Goal: Information Seeking & Learning: Learn about a topic

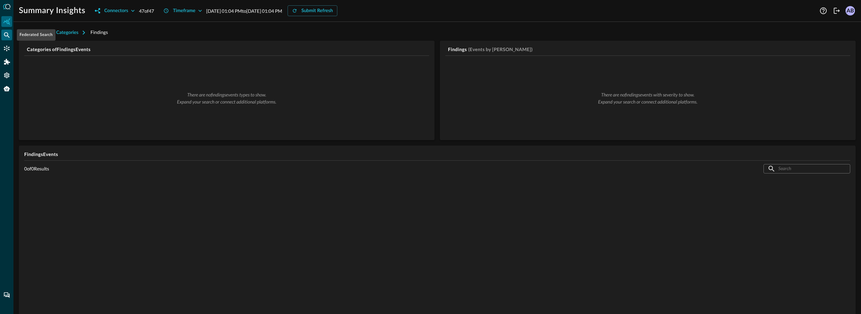
click at [5, 33] on icon "Federated Search" at bounding box center [7, 35] width 6 height 6
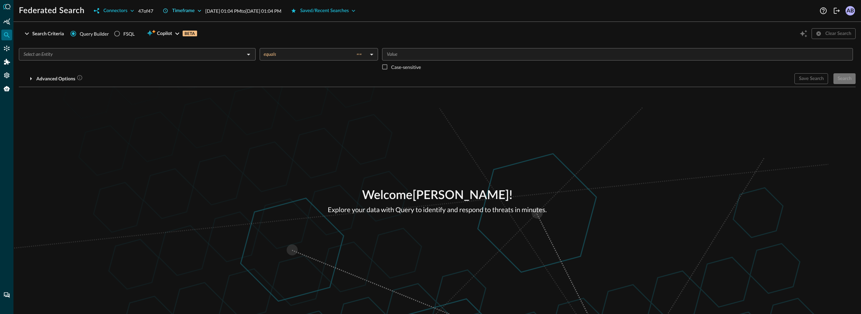
click at [184, 11] on div "Timeframe" at bounding box center [183, 11] width 23 height 8
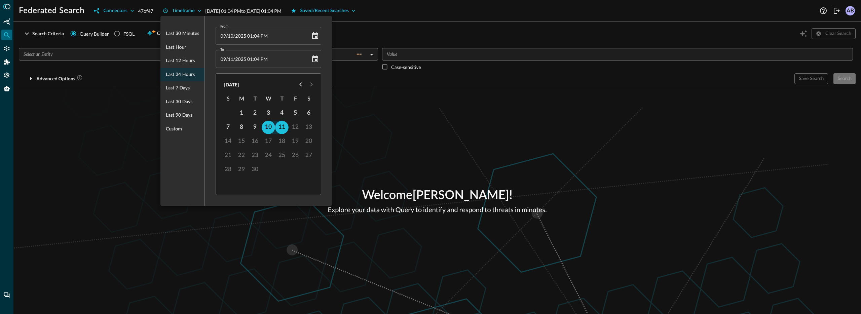
click at [128, 86] on div at bounding box center [430, 157] width 861 height 314
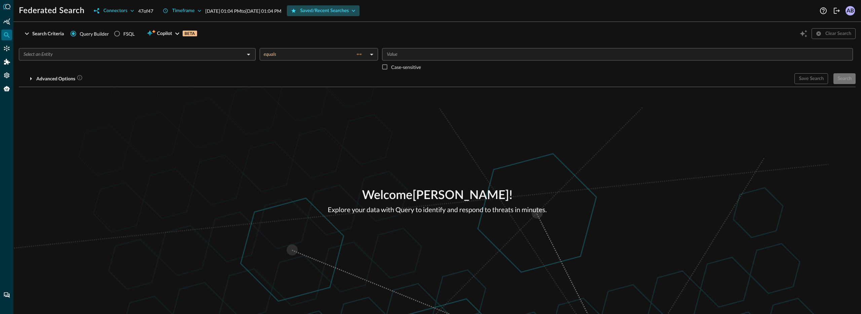
click at [349, 9] on div "Saved/Recent Searches" at bounding box center [324, 11] width 49 height 8
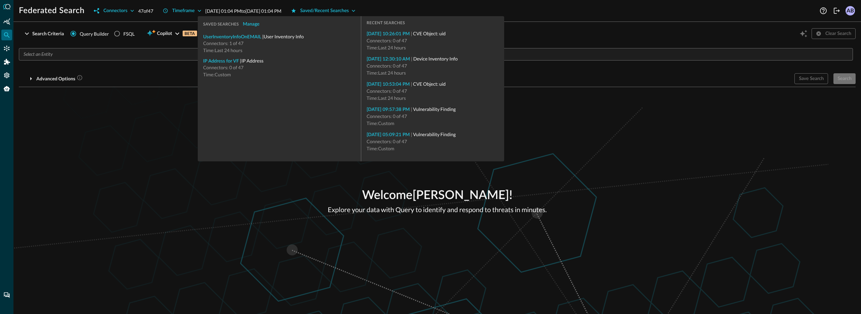
type input "CVE Object: uid"
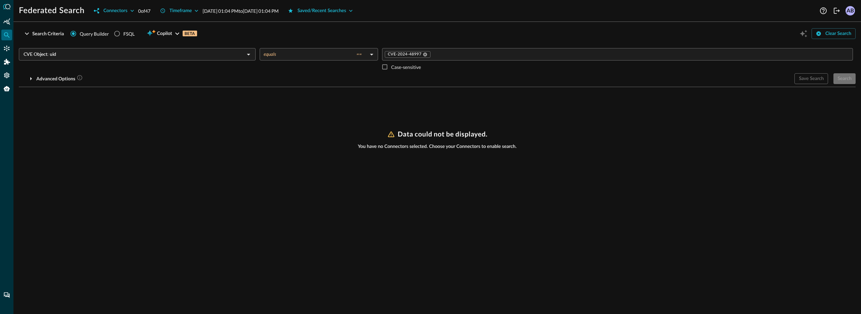
click at [731, 77] on div "Advanced Options" at bounding box center [404, 78] width 770 height 11
click at [801, 129] on div "Search Criteria Query Builder FSQL Copilot BETA Clear Search CVE Object: uid ​ …" at bounding box center [437, 170] width 836 height 287
click at [113, 11] on div "Connectors" at bounding box center [115, 11] width 24 height 8
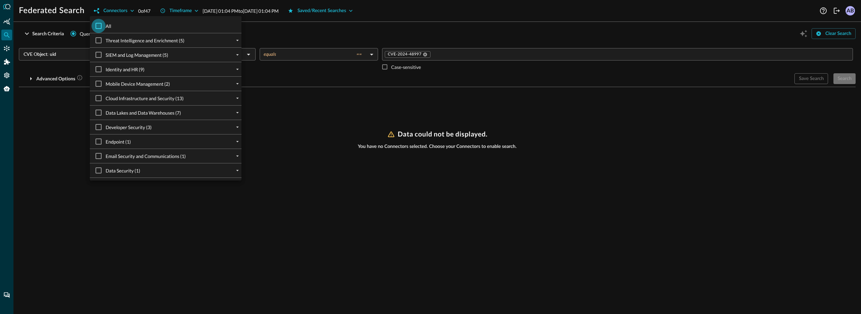
click at [103, 22] on input "All" at bounding box center [98, 26] width 14 height 14
checkbox input "true"
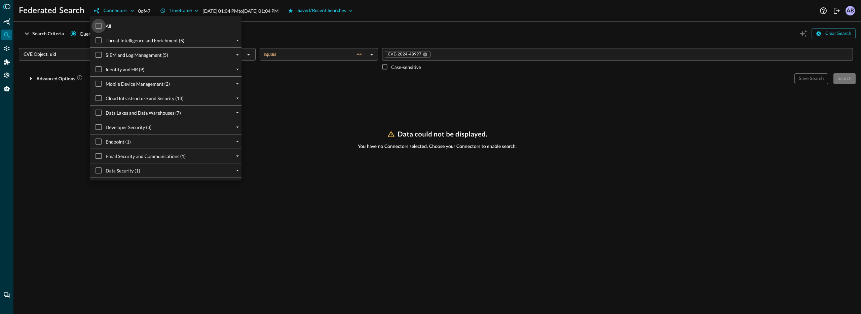
checkbox input "true"
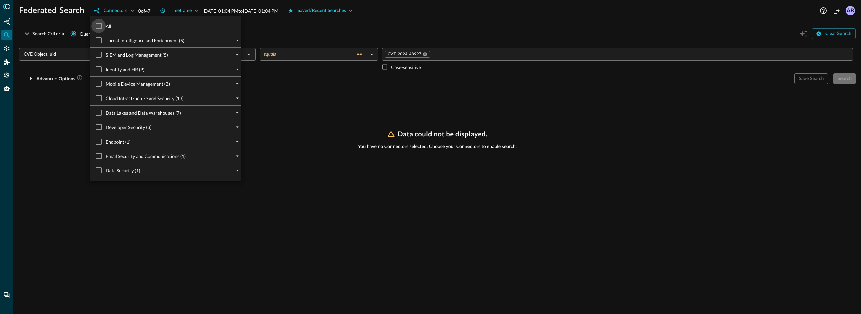
checkbox input "true"
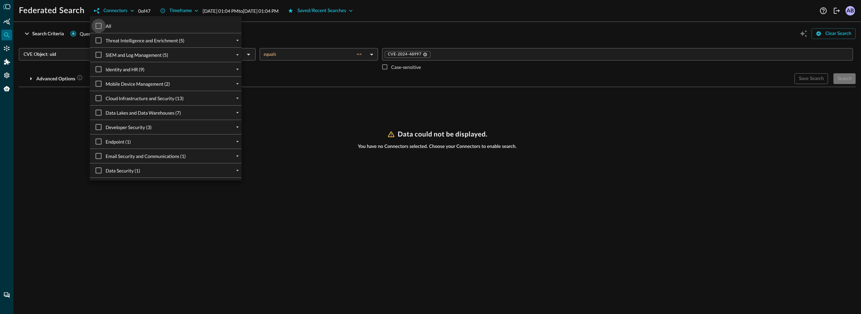
checkbox input "true"
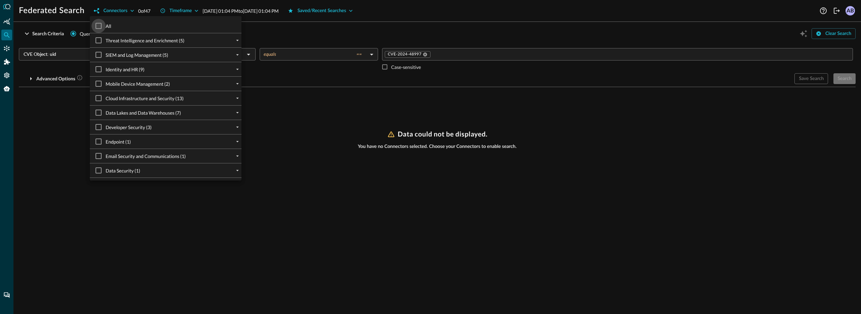
checkbox input "true"
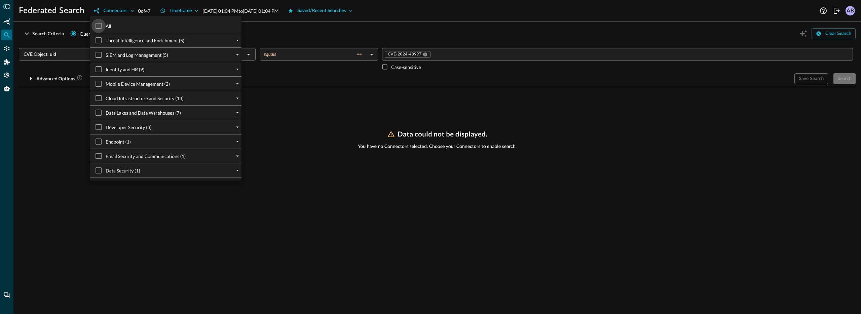
checkbox input "true"
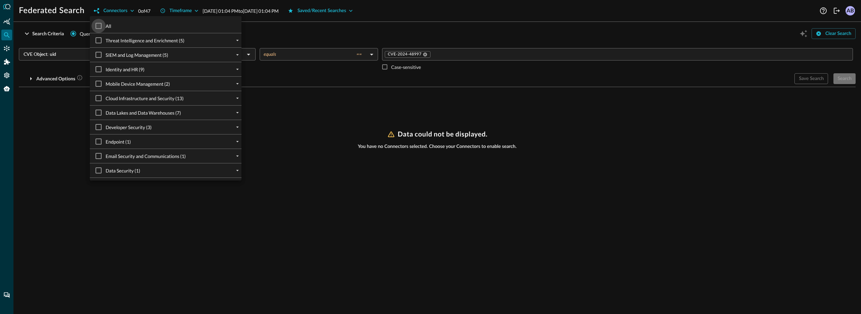
checkbox input "true"
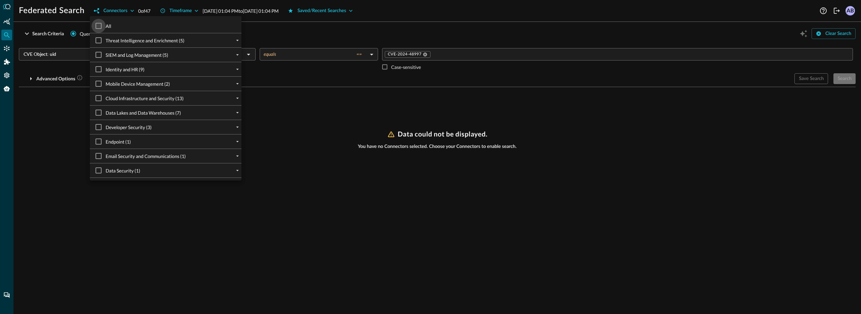
checkbox input "true"
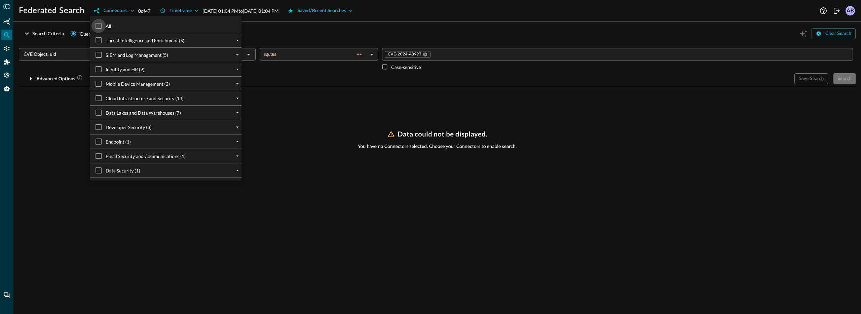
checkbox input "true"
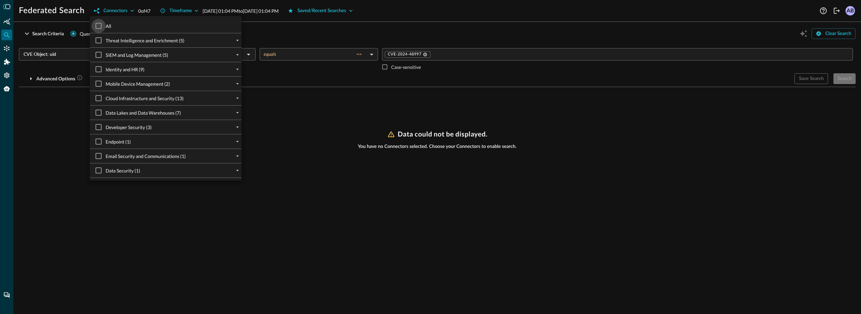
checkbox input "true"
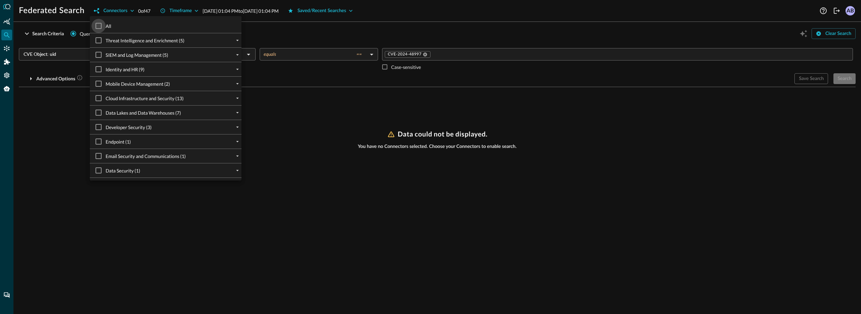
checkbox input "true"
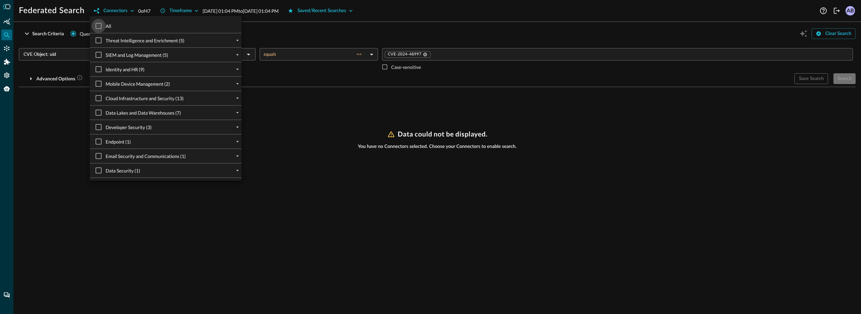
checkbox input "true"
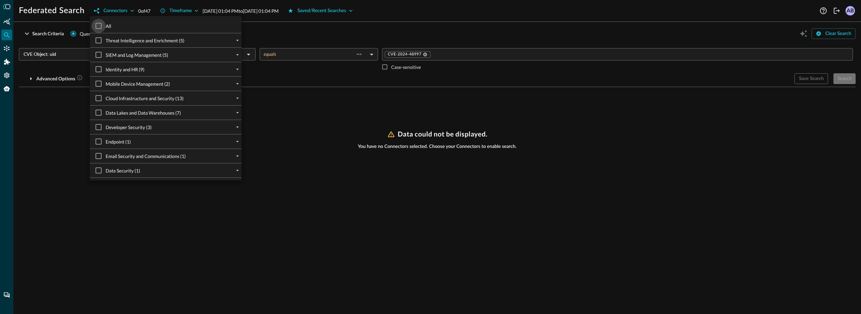
checkbox input "true"
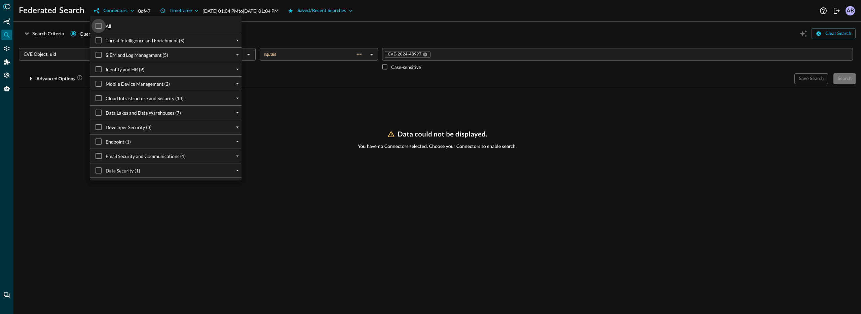
checkbox input "true"
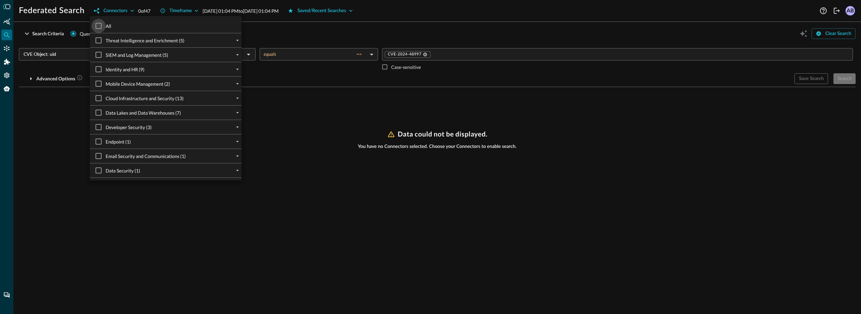
checkbox input "true"
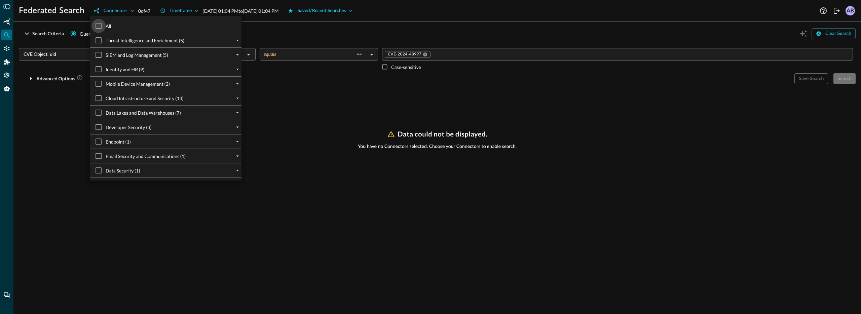
checkbox input "true"
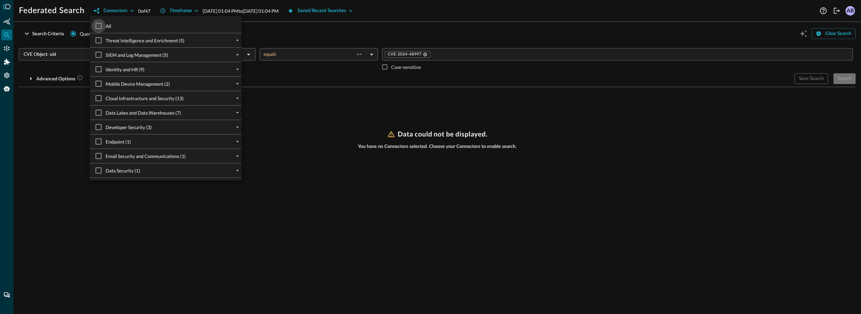
checkbox input "true"
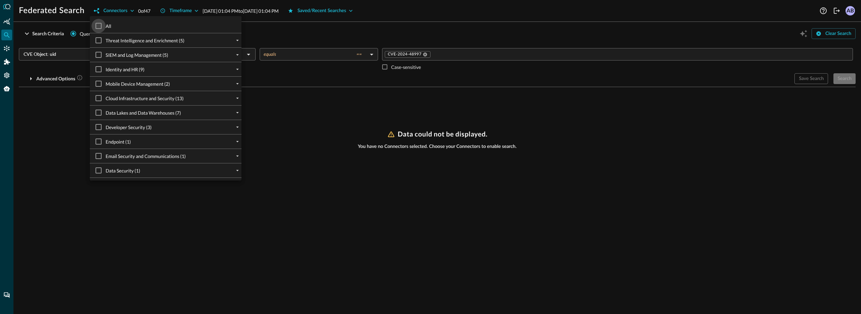
checkbox input "true"
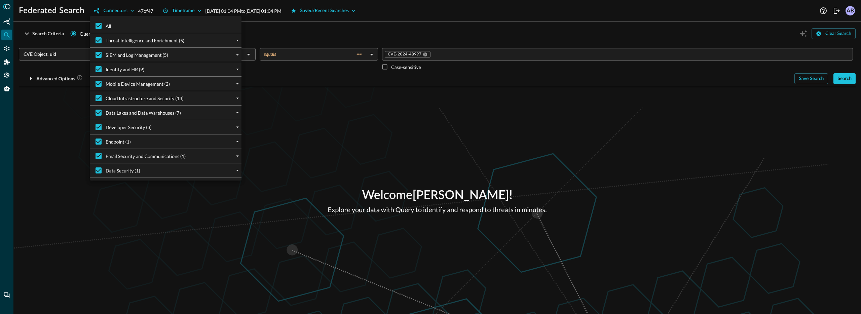
drag, startPoint x: 520, startPoint y: 114, endPoint x: 525, endPoint y: 113, distance: 5.4
click at [521, 114] on div at bounding box center [430, 157] width 861 height 314
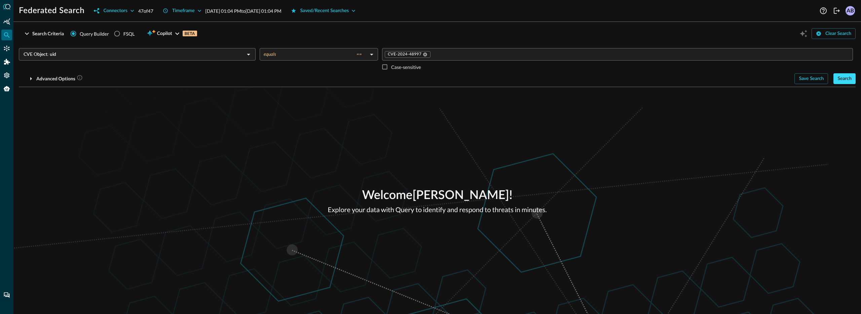
click at [848, 82] on div "Search" at bounding box center [844, 79] width 14 height 8
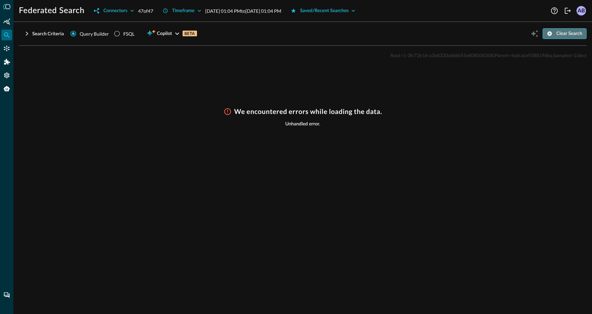
click at [559, 34] on div "Clear Search" at bounding box center [569, 34] width 26 height 8
click at [35, 34] on div "Search Criteria" at bounding box center [48, 34] width 32 height 8
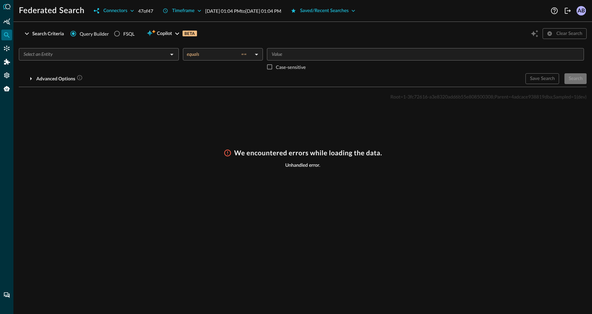
click at [480, 77] on div "Advanced Options" at bounding box center [269, 78] width 501 height 11
click at [539, 128] on div "Root=1-3fc72616-a3e8320add6b55e808500308;Parent=4adcace938819dba;Sampled=1 (dev…" at bounding box center [303, 198] width 568 height 213
click at [349, 9] on div "Saved/Recent Searches" at bounding box center [324, 11] width 49 height 8
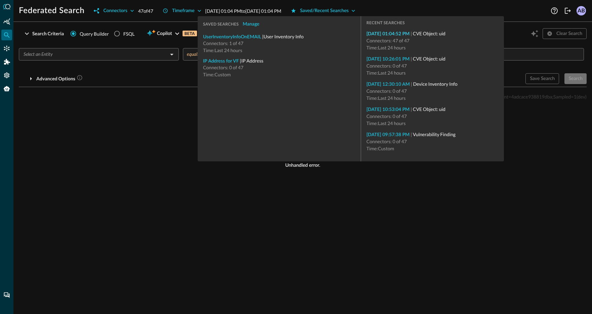
type input "CVE Object: uid"
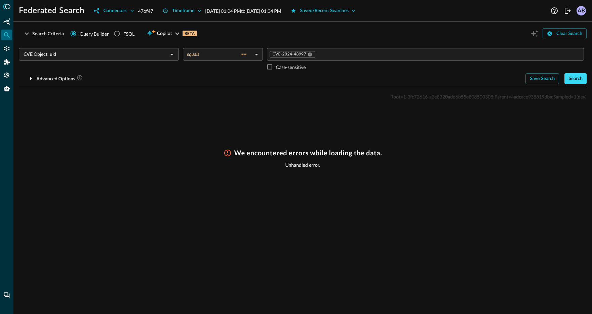
click at [573, 76] on div "Search" at bounding box center [575, 79] width 14 height 8
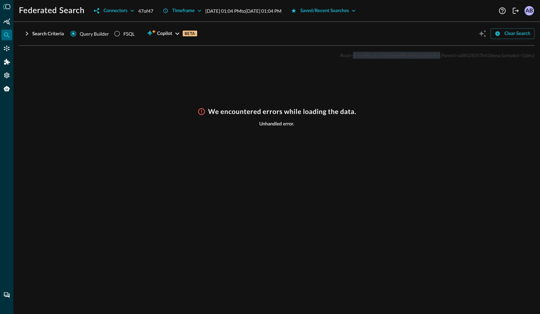
drag, startPoint x: 353, startPoint y: 55, endPoint x: 439, endPoint y: 56, distance: 86.1
click at [439, 56] on span "Root=1-fae98aa1-a1b35bdad9c444e3336fe9cd;Parent=ad8025057b43deea;Sampled=1" at bounding box center [432, 55] width 184 height 6
copy span "1-fae98aa1-a1b35bdad9c444e3336fe9cd"
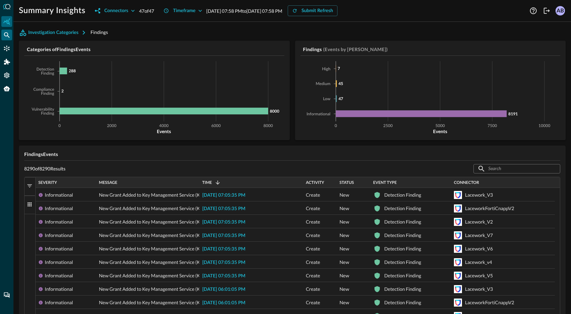
click at [10, 32] on icon "Federated Search" at bounding box center [6, 35] width 7 height 7
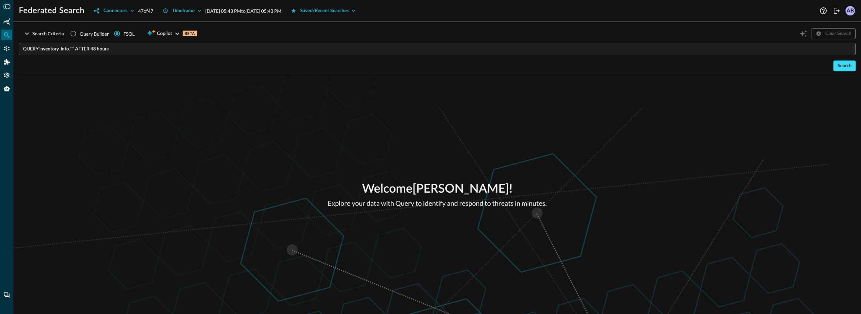
click at [844, 70] on div "Search" at bounding box center [844, 66] width 14 height 8
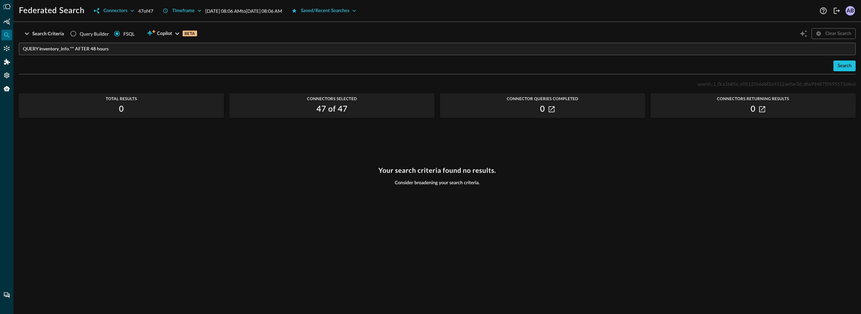
click at [730, 83] on span "search_1_0ca1b85e_e05125b6d6f2e4112aefbe3d_dba994875f695571" at bounding box center [771, 84] width 148 height 6
copy span "search_1_0ca1b85e_e05125b6d6f2e4112aefbe3d_dba994875f695571"
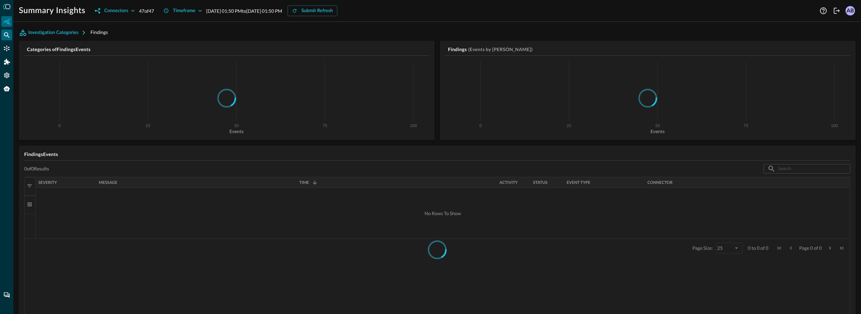
click at [8, 35] on icon "Federated Search" at bounding box center [6, 35] width 7 height 7
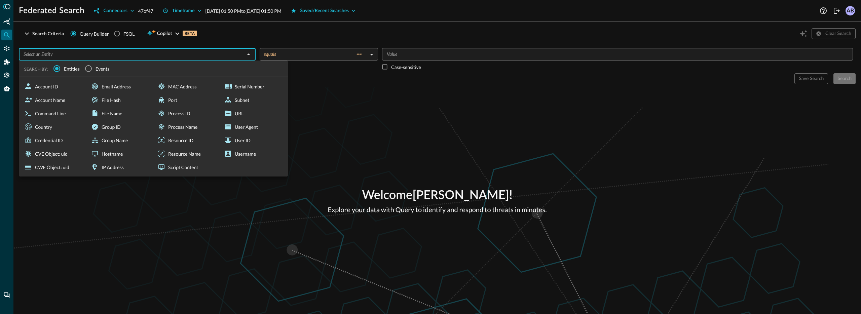
click at [123, 56] on input "text" at bounding box center [132, 54] width 222 height 8
click at [342, 83] on div "Advanced Options" at bounding box center [404, 78] width 770 height 11
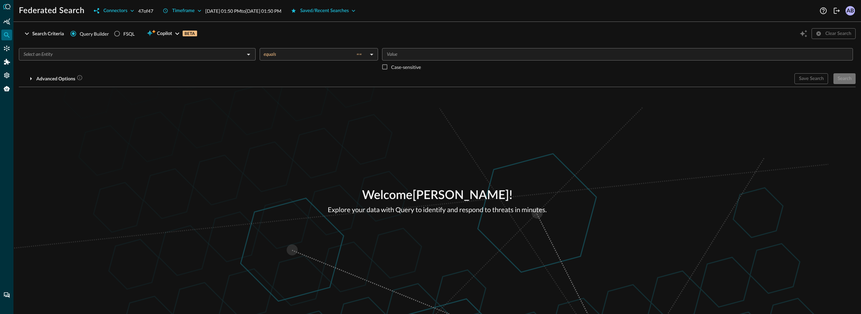
click at [134, 55] on input "text" at bounding box center [132, 54] width 222 height 8
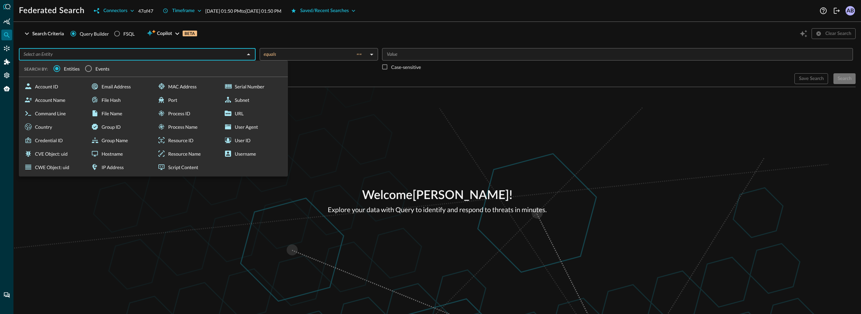
click at [99, 70] on span "Events" at bounding box center [102, 68] width 14 height 7
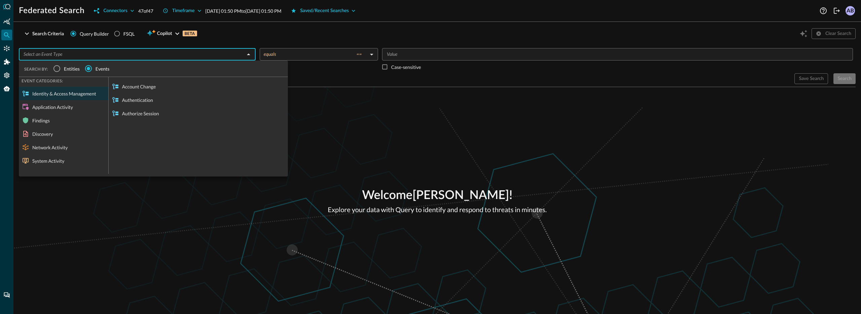
click at [340, 127] on div "Welcome Aman Bhardwaj ! Explore your data with Query to identify and respond to…" at bounding box center [436, 200] width 847 height 227
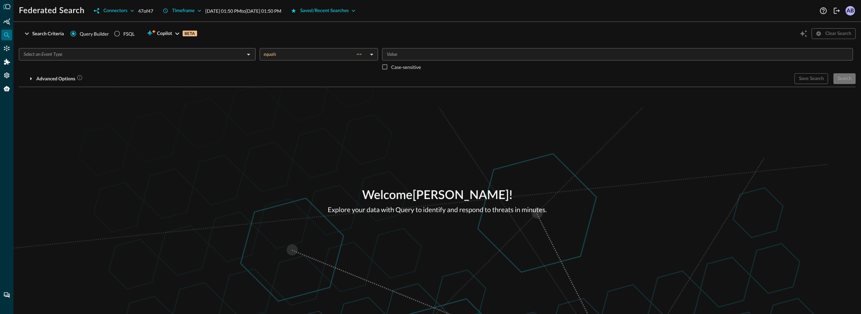
click at [181, 55] on input "text" at bounding box center [132, 54] width 222 height 8
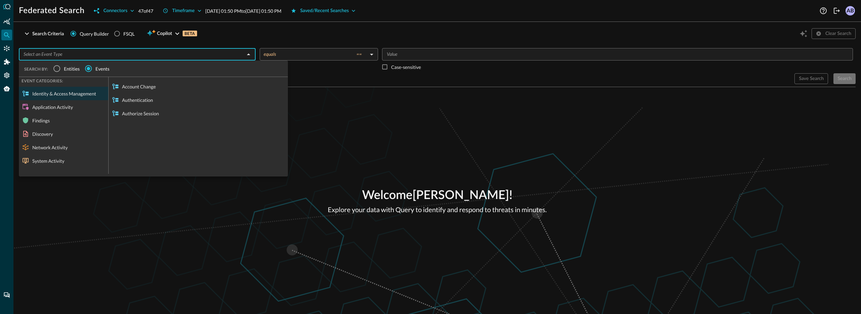
click at [342, 115] on div "Welcome Aman Bhardwaj ! Explore your data with Query to identify and respond to…" at bounding box center [436, 200] width 847 height 227
